Goal: Task Accomplishment & Management: Manage account settings

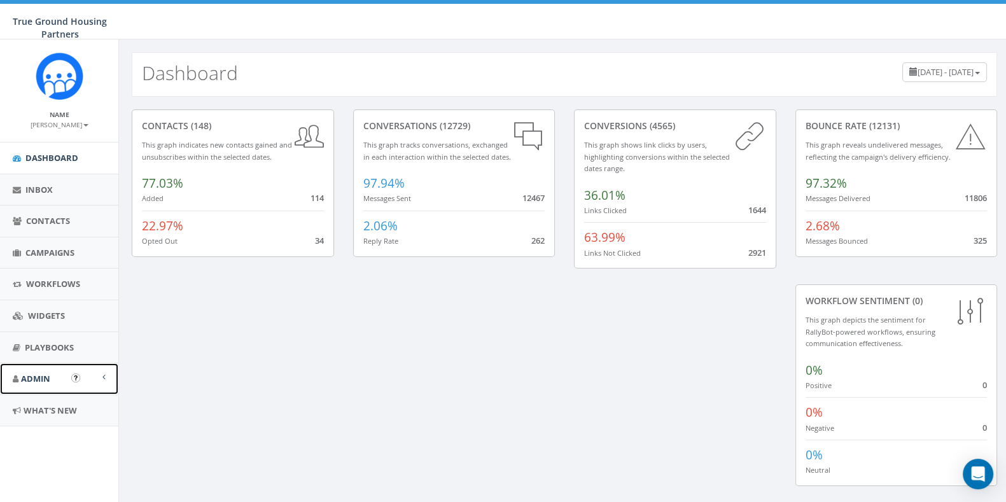
click at [40, 374] on span "Admin" at bounding box center [35, 378] width 29 height 11
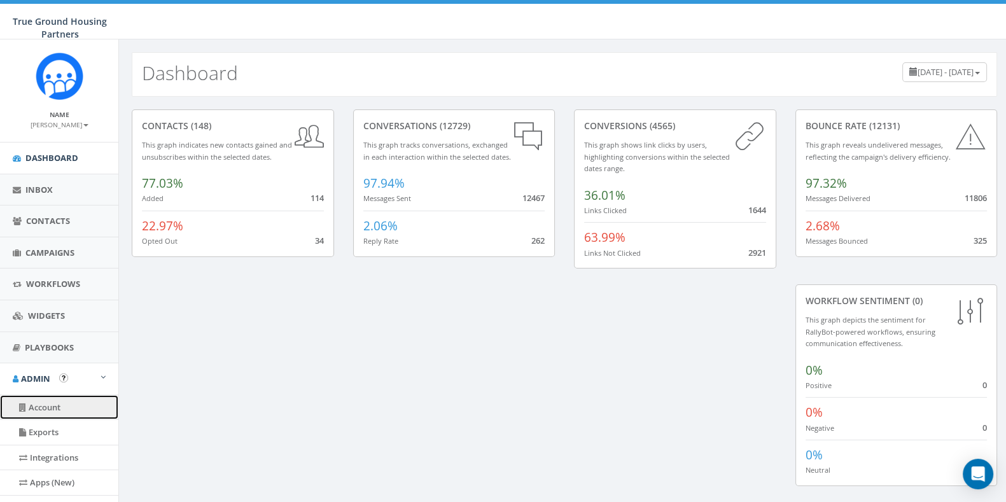
click at [42, 407] on link "Account" at bounding box center [59, 407] width 118 height 25
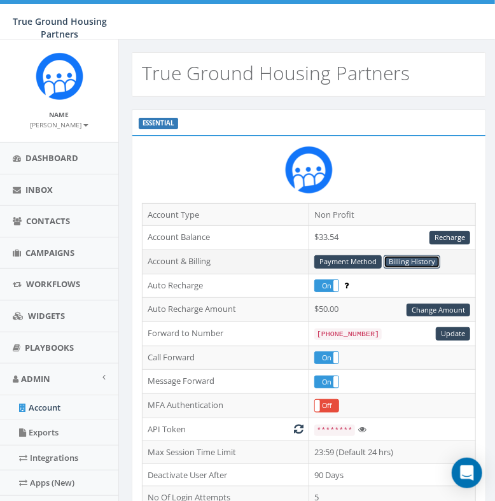
click at [418, 265] on link "Billing History" at bounding box center [412, 261] width 57 height 13
